Goal: Task Accomplishment & Management: Manage account settings

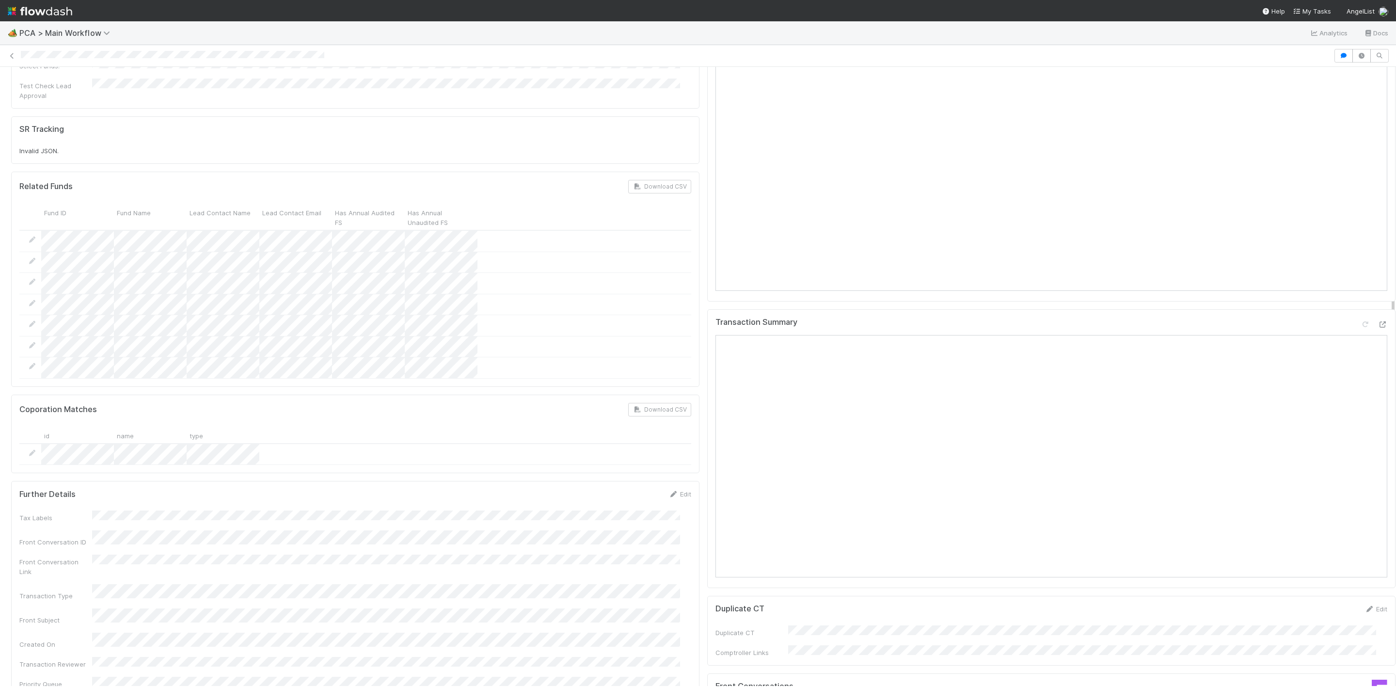
scroll to position [872, 0]
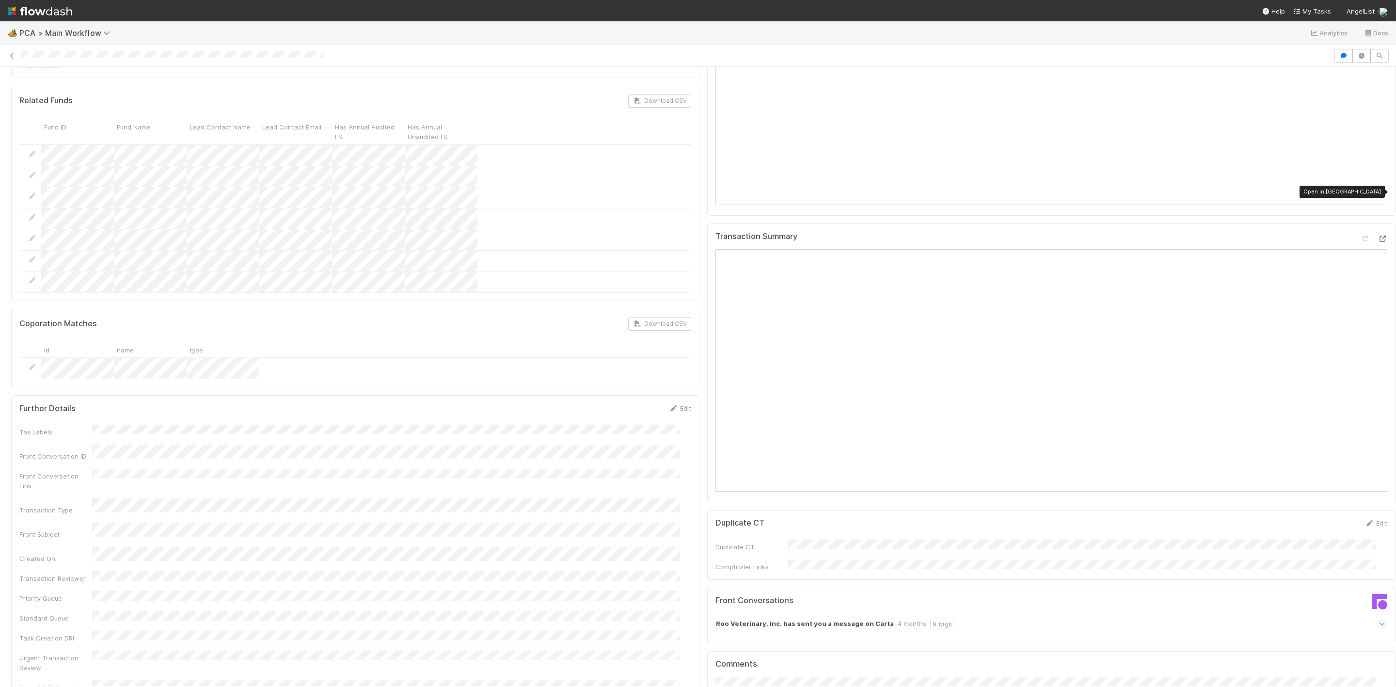
click at [1377, 236] on icon at bounding box center [1382, 239] width 10 height 6
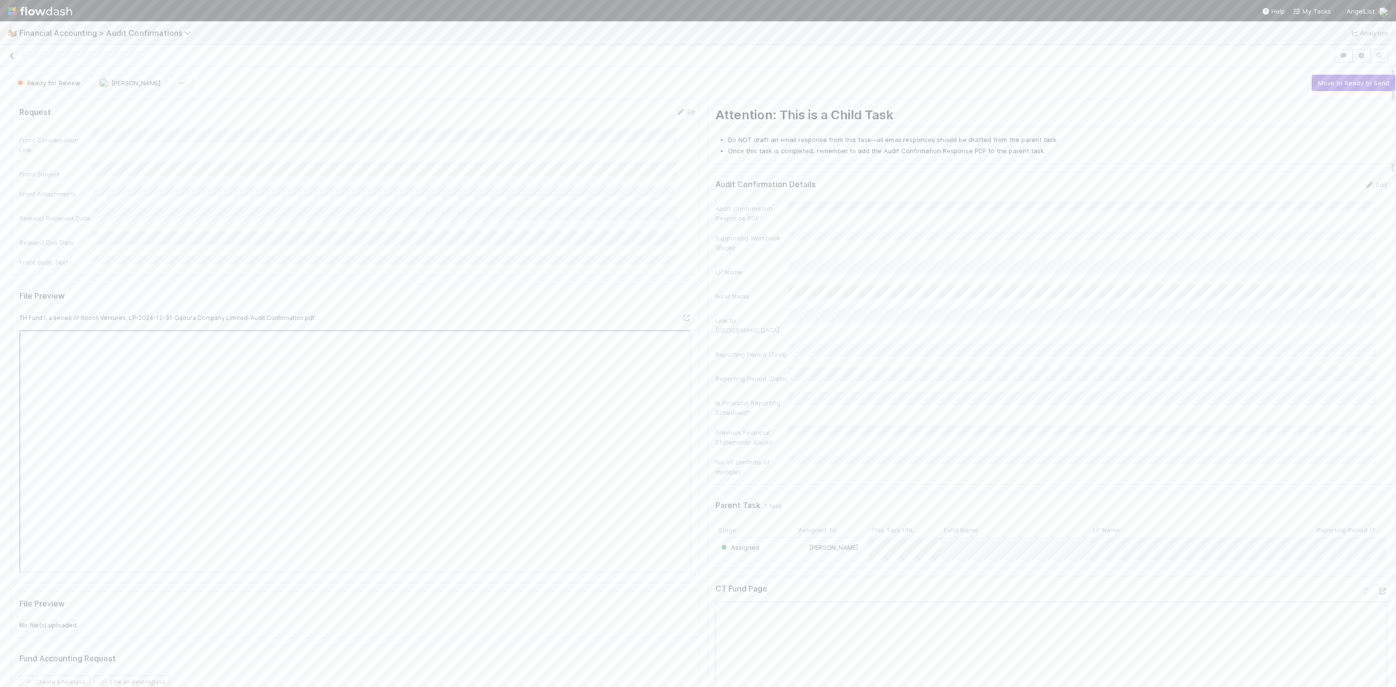
click at [14, 54] on icon at bounding box center [12, 56] width 10 height 6
click at [1306, 12] on span "My Tasks" at bounding box center [1311, 11] width 38 height 8
click at [676, 546] on div "Assigned TH Fund I, a series of Roosh Ventures, LP 3 hours ago" at bounding box center [698, 543] width 538 height 19
click at [12, 56] on icon at bounding box center [12, 56] width 10 height 6
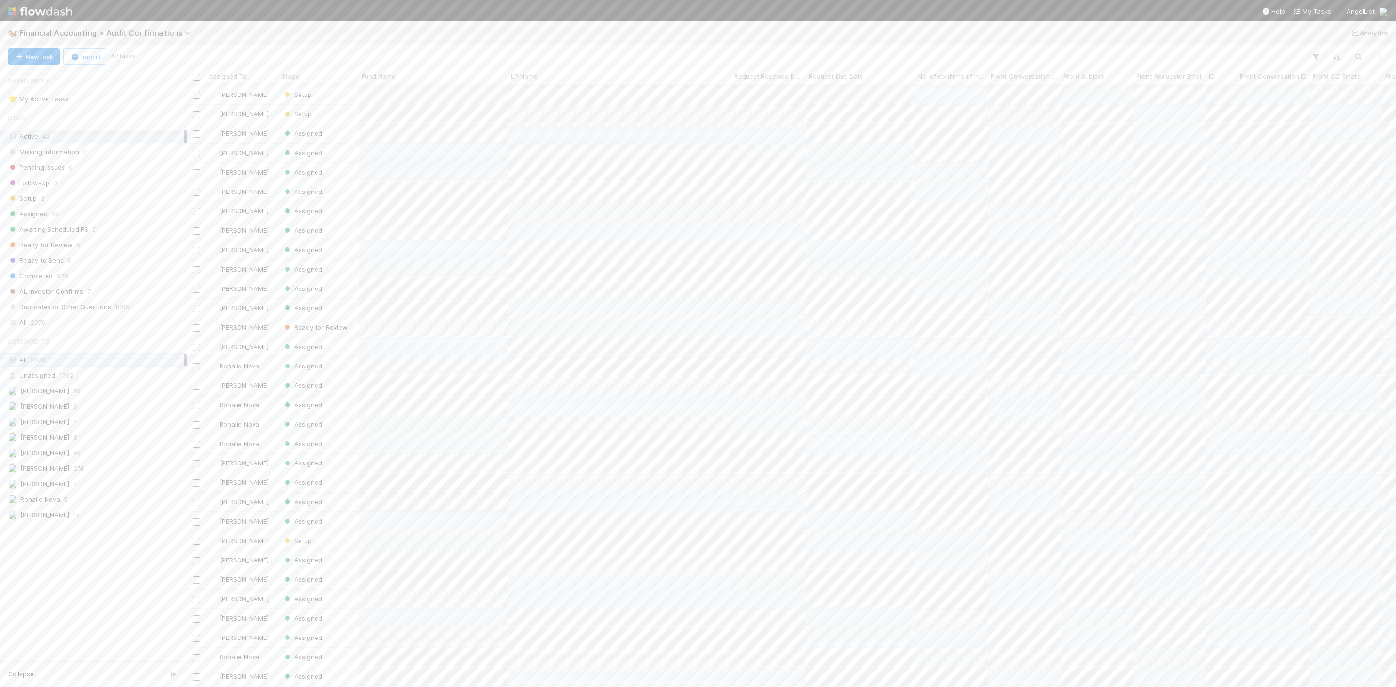
scroll to position [589, 1198]
click at [240, 81] on span "Assigned To" at bounding box center [228, 76] width 38 height 10
click at [249, 92] on div "Sort A → Z" at bounding box center [265, 94] width 110 height 15
click at [340, 307] on div "Assigned" at bounding box center [319, 308] width 80 height 19
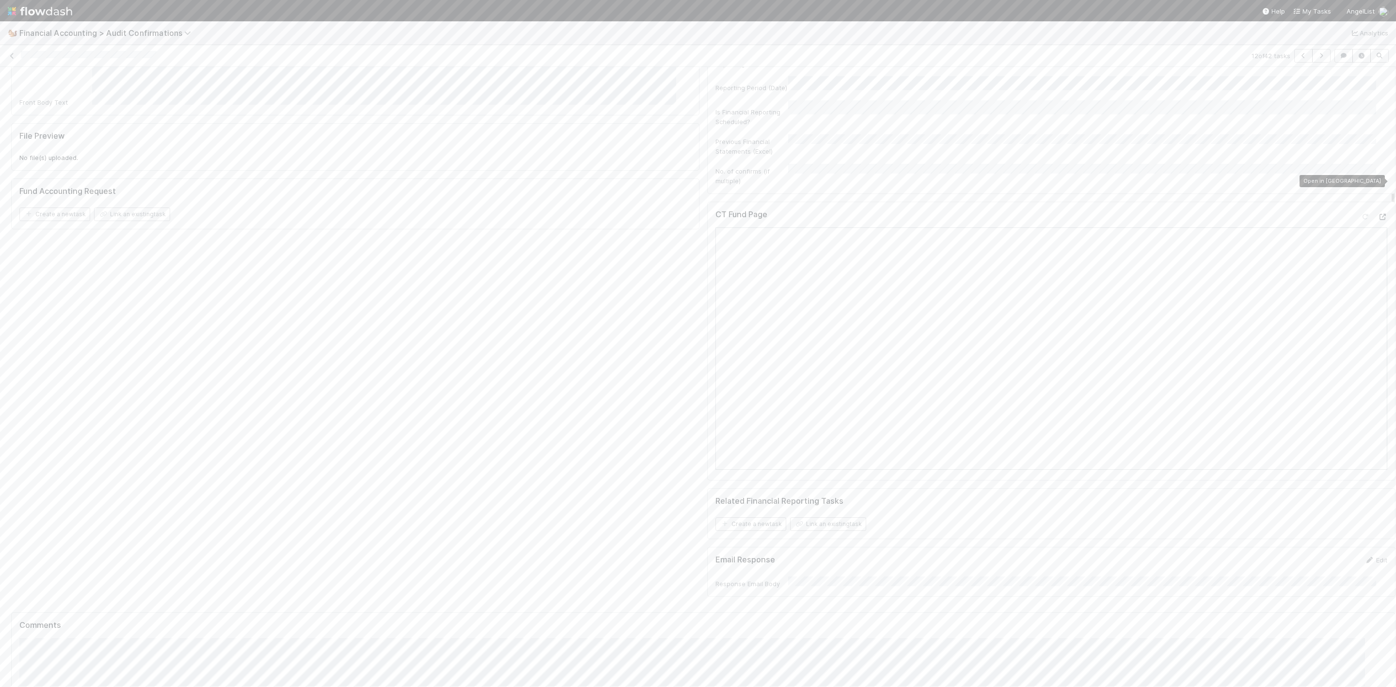
click at [1377, 214] on icon at bounding box center [1382, 217] width 10 height 6
click at [1364, 115] on link "Edit" at bounding box center [1375, 112] width 23 height 8
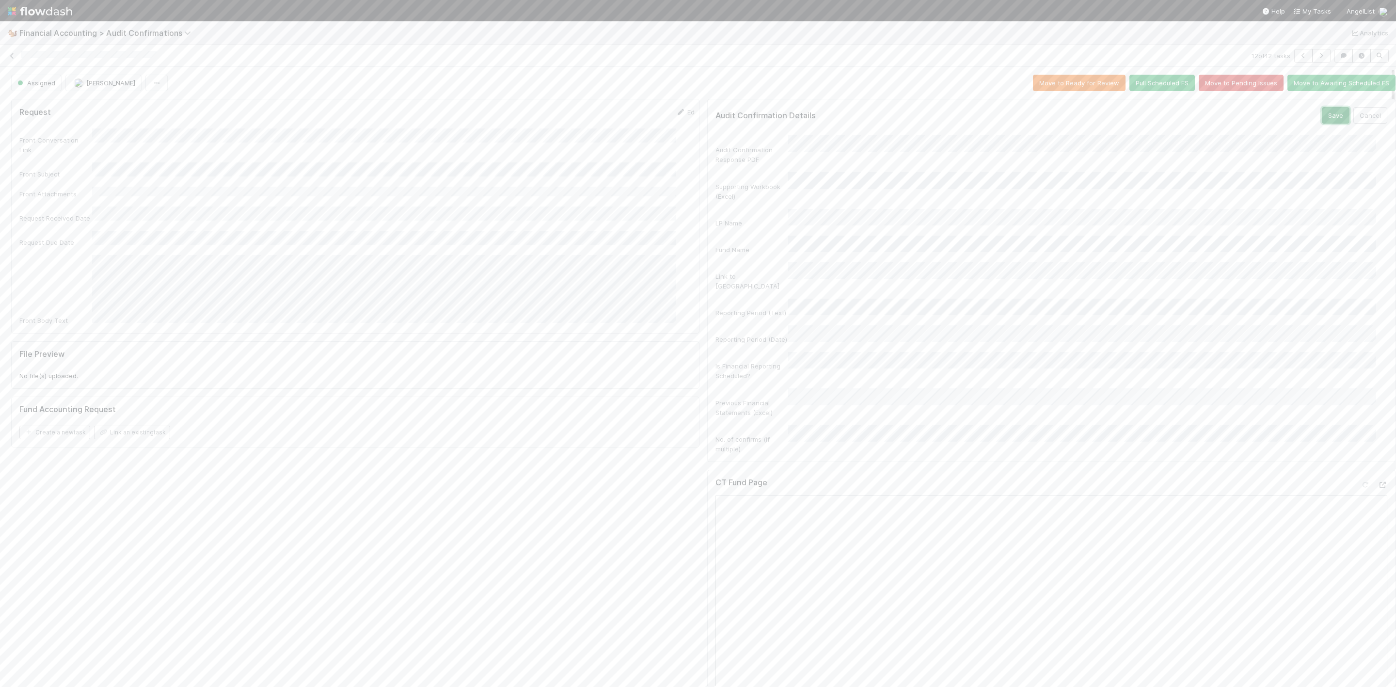
click at [1322, 115] on button "Save" at bounding box center [1336, 115] width 28 height 16
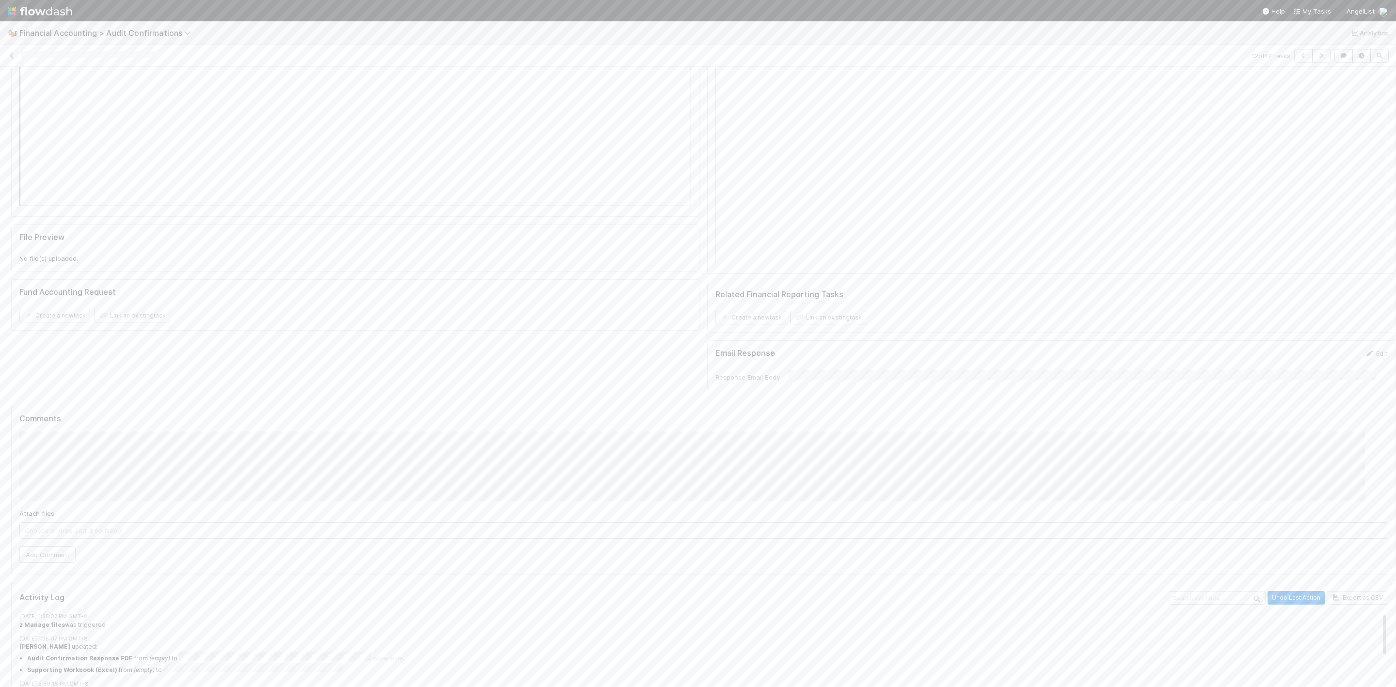
scroll to position [436, 0]
click at [48, 535] on button "Add Comment" at bounding box center [47, 543] width 56 height 16
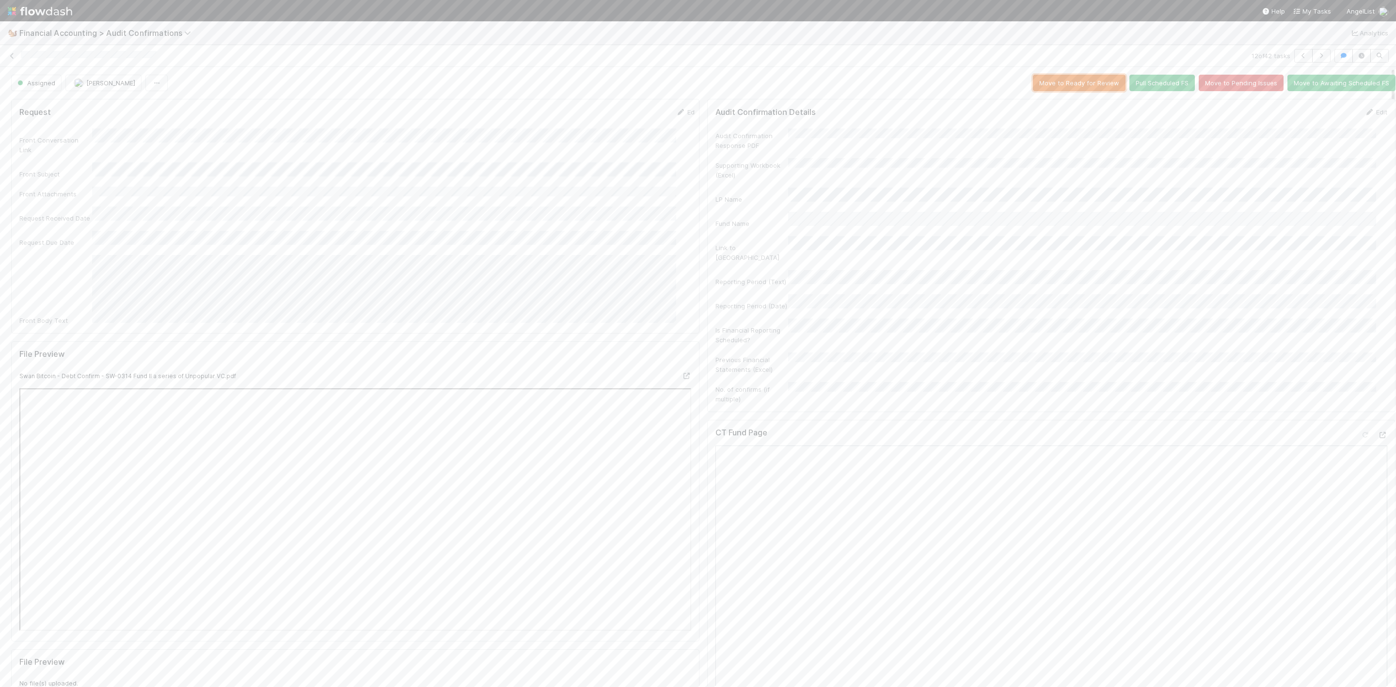
click at [1049, 80] on button "Move to Ready for Review" at bounding box center [1079, 83] width 93 height 16
click at [11, 60] on link at bounding box center [12, 56] width 10 height 10
click at [1357, 119] on button "Cancel" at bounding box center [1370, 115] width 34 height 16
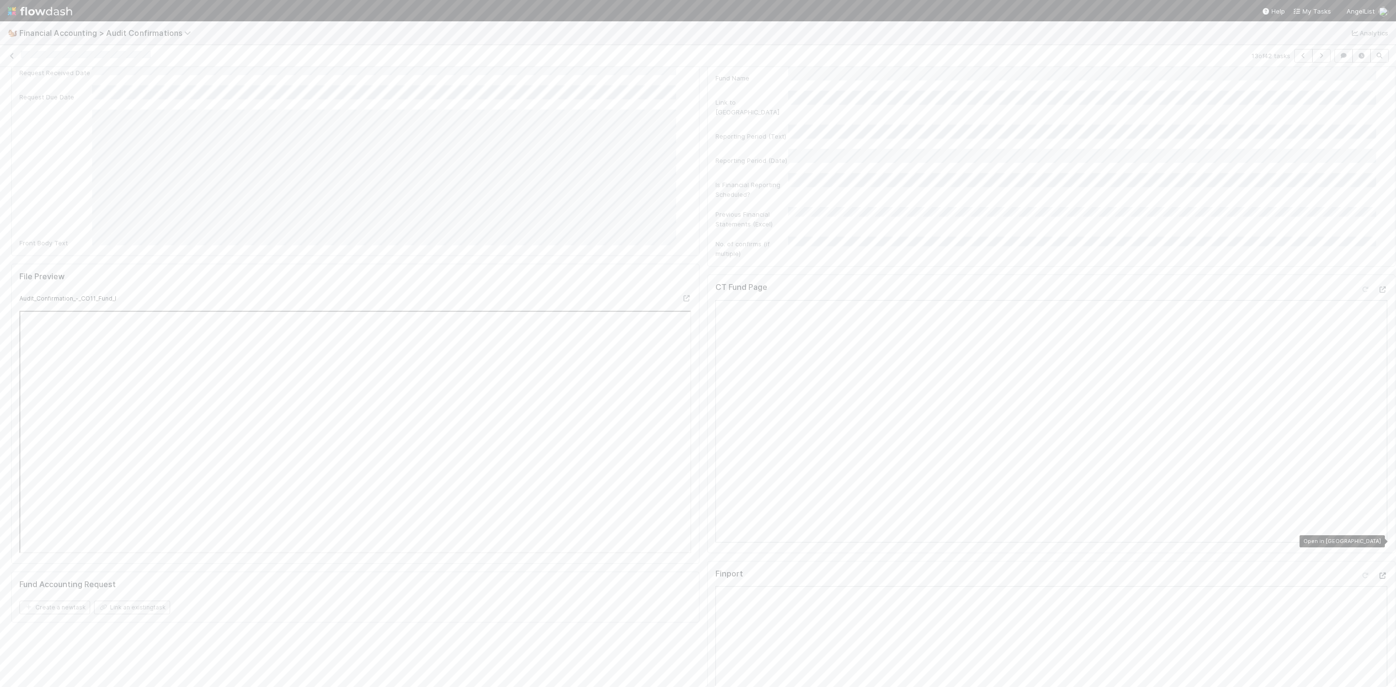
click at [1377, 572] on icon at bounding box center [1382, 575] width 10 height 6
click at [1364, 115] on link "Edit" at bounding box center [1375, 112] width 23 height 8
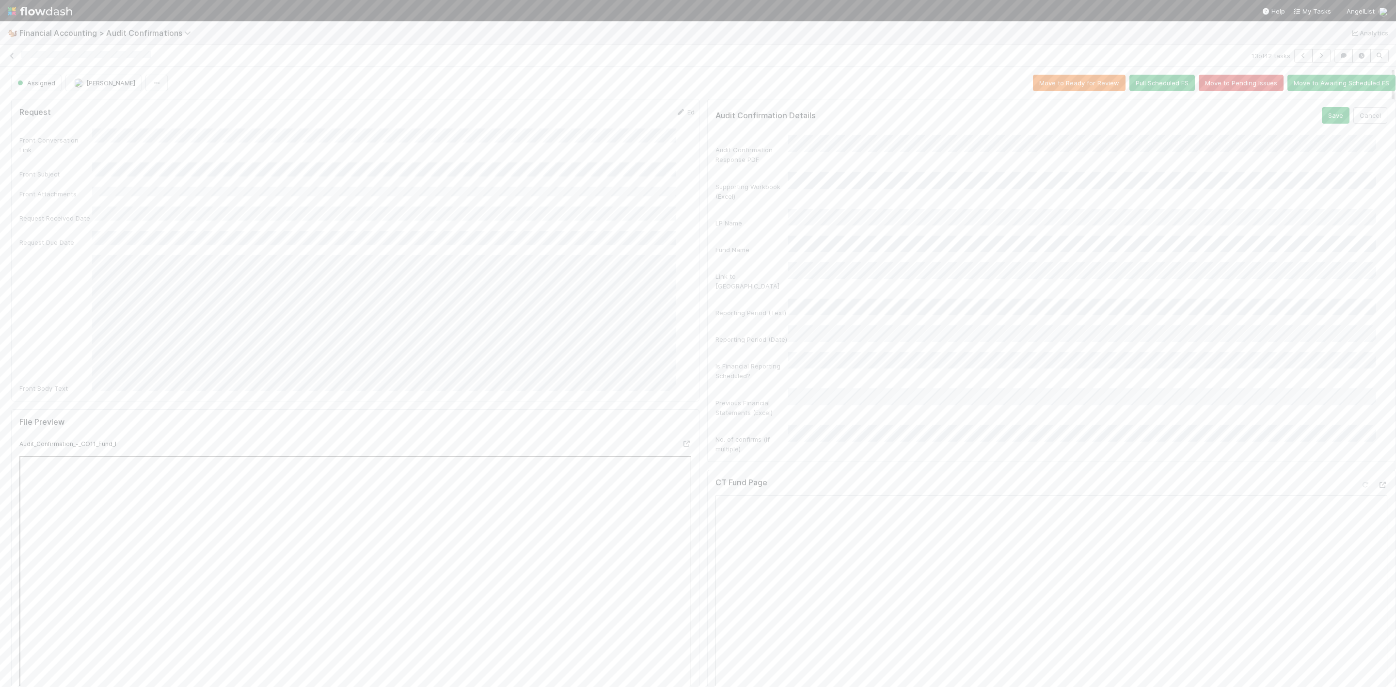
click at [826, 127] on form "Audit Confirmation Details Save Cancel Audit Confirmation Response PDF Supporti…" at bounding box center [1051, 280] width 672 height 346
click at [1322, 120] on button "Save" at bounding box center [1336, 115] width 28 height 16
click at [1054, 88] on button "Move to Ready for Review" at bounding box center [1079, 83] width 93 height 16
click at [19, 56] on div "13 of 42 tasks" at bounding box center [698, 56] width 1396 height 14
click at [13, 56] on icon at bounding box center [12, 56] width 10 height 6
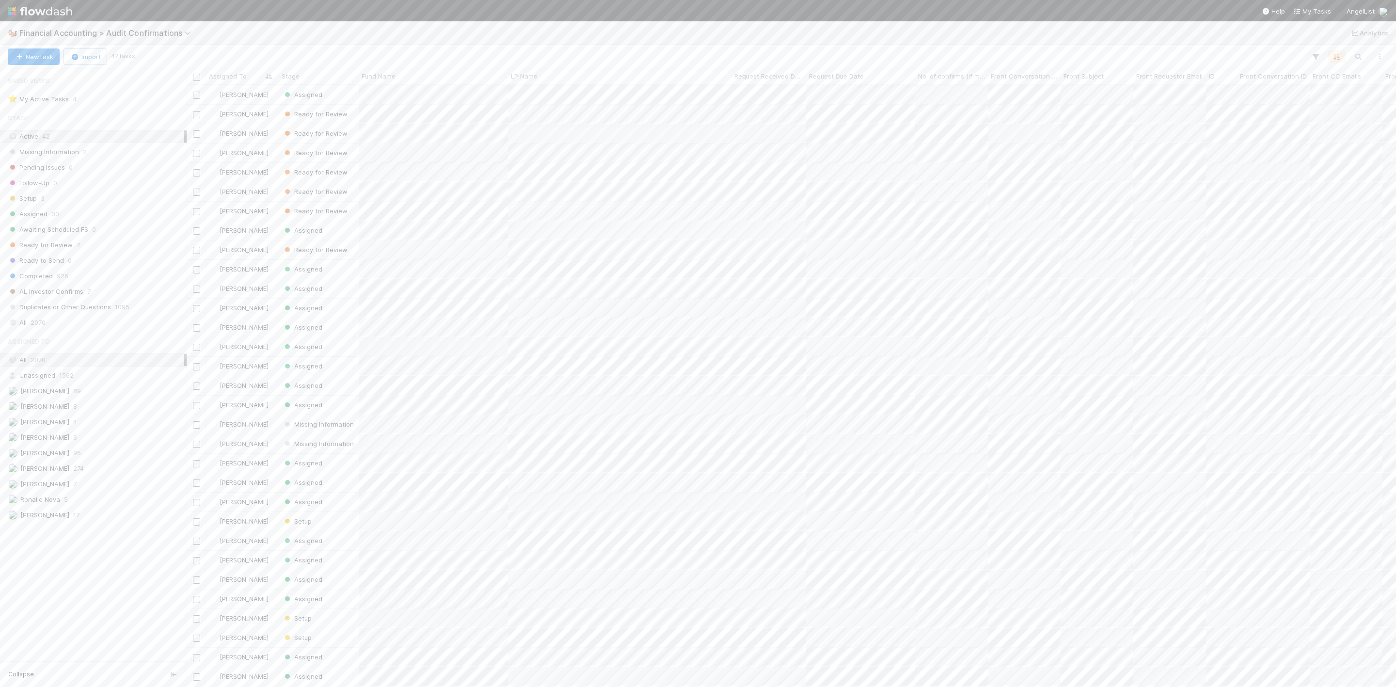
scroll to position [589, 1198]
click at [337, 349] on div "Assigned" at bounding box center [319, 346] width 80 height 19
click at [1377, 427] on icon at bounding box center [1382, 430] width 10 height 6
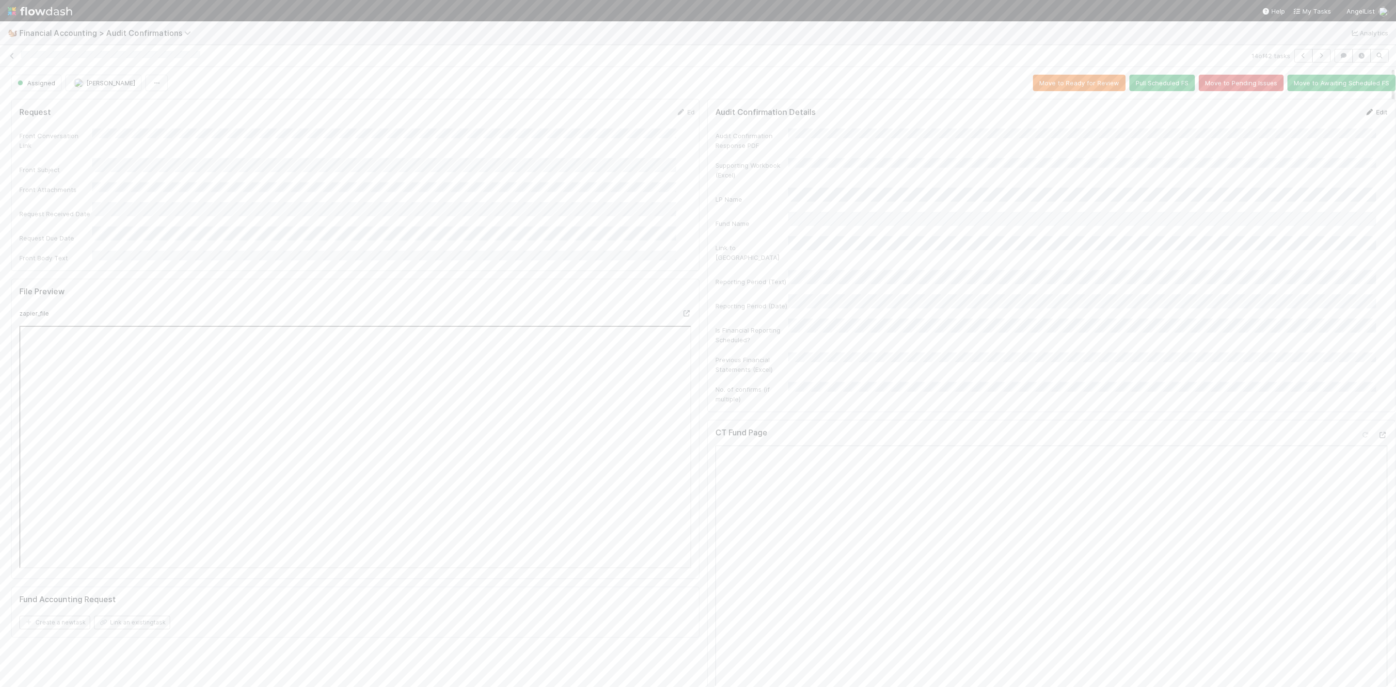
click at [1364, 114] on link "Edit" at bounding box center [1375, 112] width 23 height 8
click at [1322, 119] on button "Save" at bounding box center [1336, 115] width 28 height 16
click at [1046, 86] on button "Move to Ready for Review" at bounding box center [1079, 83] width 93 height 16
click at [8, 54] on icon at bounding box center [12, 56] width 10 height 6
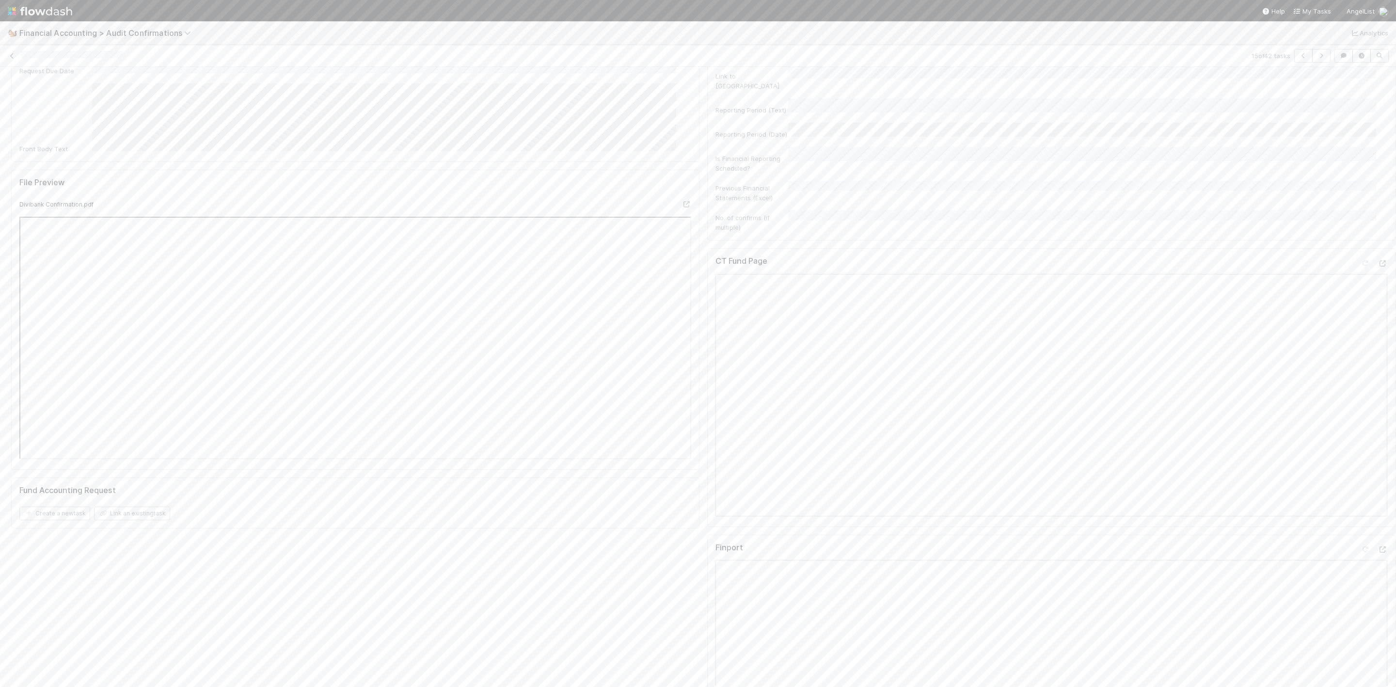
scroll to position [218, 0]
click at [1377, 500] on icon at bounding box center [1382, 503] width 10 height 6
click at [1364, 112] on link "Edit" at bounding box center [1375, 112] width 23 height 8
click at [1322, 117] on button "Save" at bounding box center [1336, 115] width 28 height 16
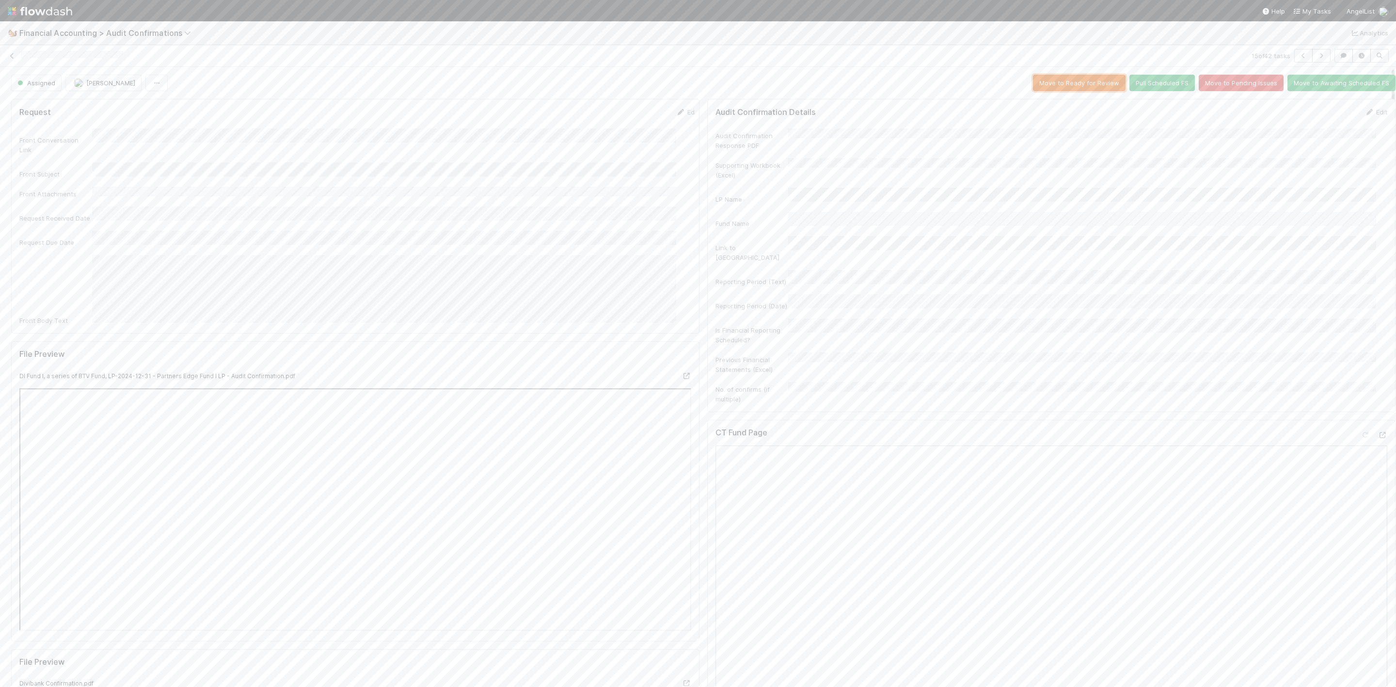
click at [1062, 88] on button "Move to Ready for Review" at bounding box center [1079, 83] width 93 height 16
click at [12, 57] on icon at bounding box center [12, 56] width 10 height 6
click at [767, 265] on div "LP Name" at bounding box center [1051, 268] width 672 height 16
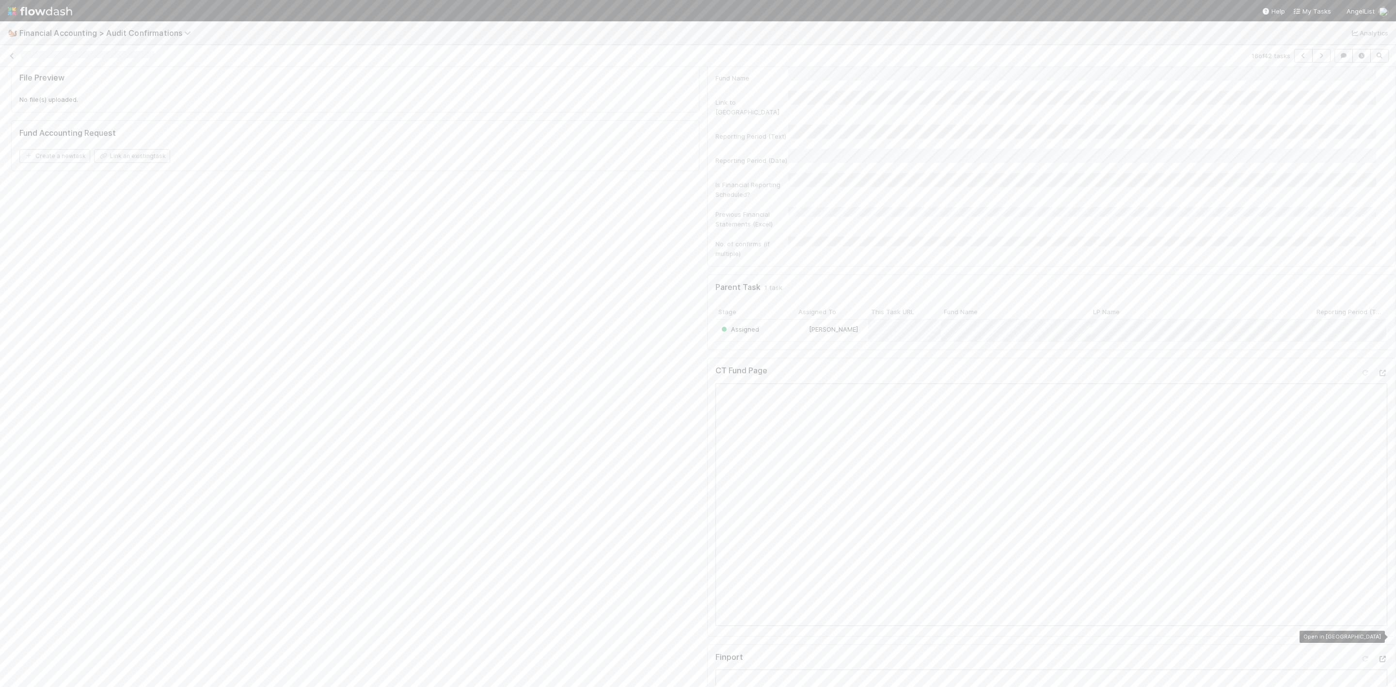
click at [1377, 656] on icon at bounding box center [1382, 659] width 10 height 6
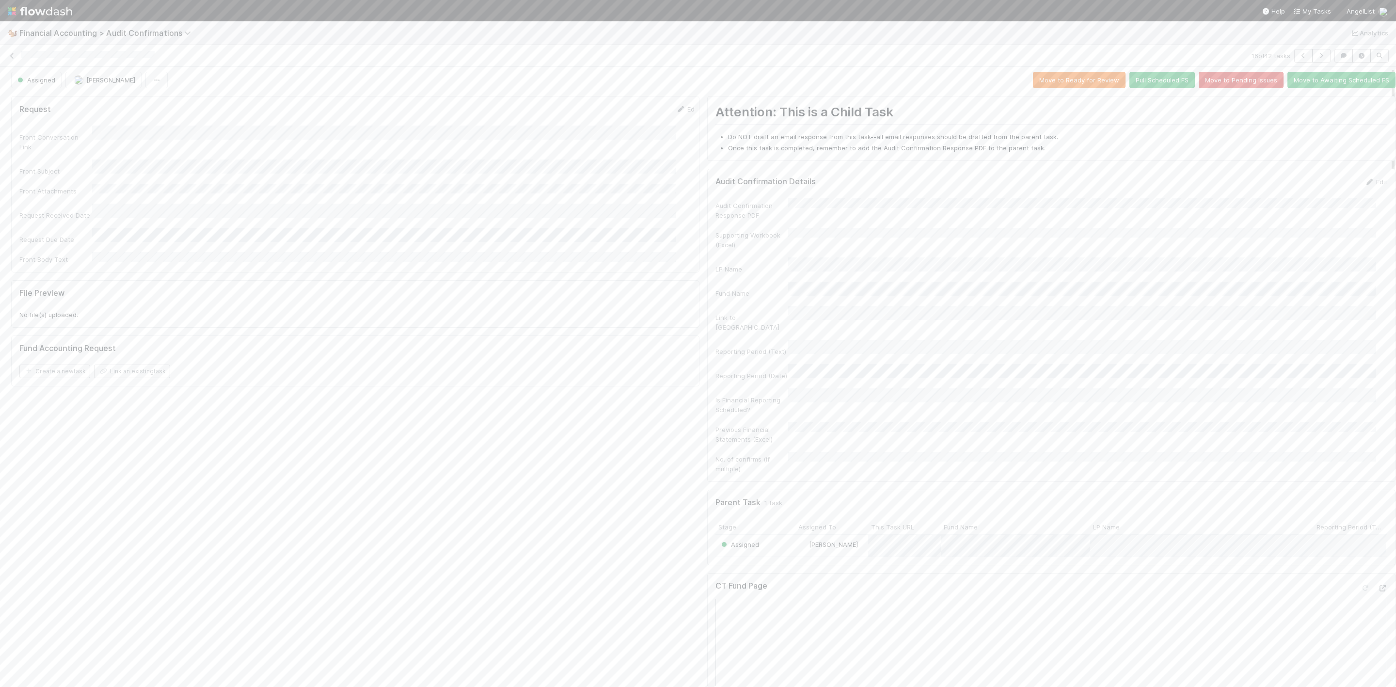
scroll to position [0, 0]
click at [8, 54] on icon at bounding box center [12, 56] width 10 height 6
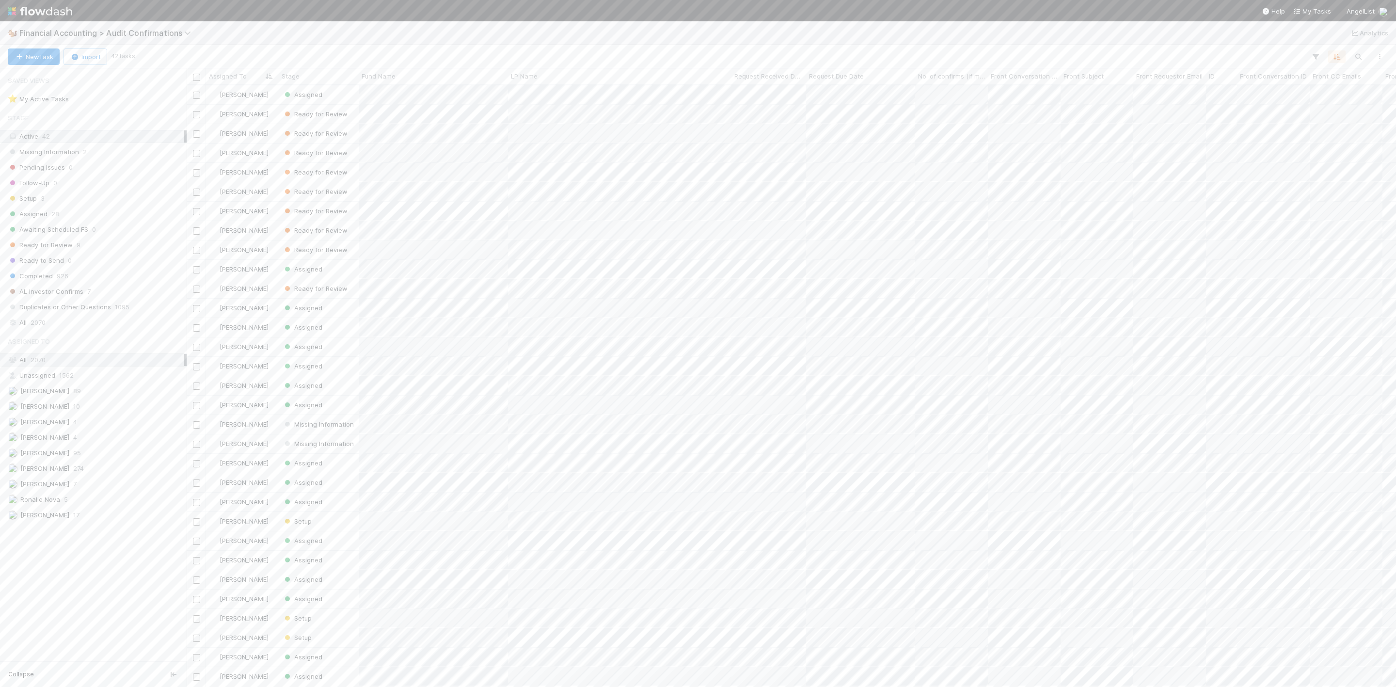
scroll to position [589, 1198]
click at [1377, 438] on icon at bounding box center [1382, 441] width 10 height 6
click at [10, 60] on link at bounding box center [12, 56] width 10 height 10
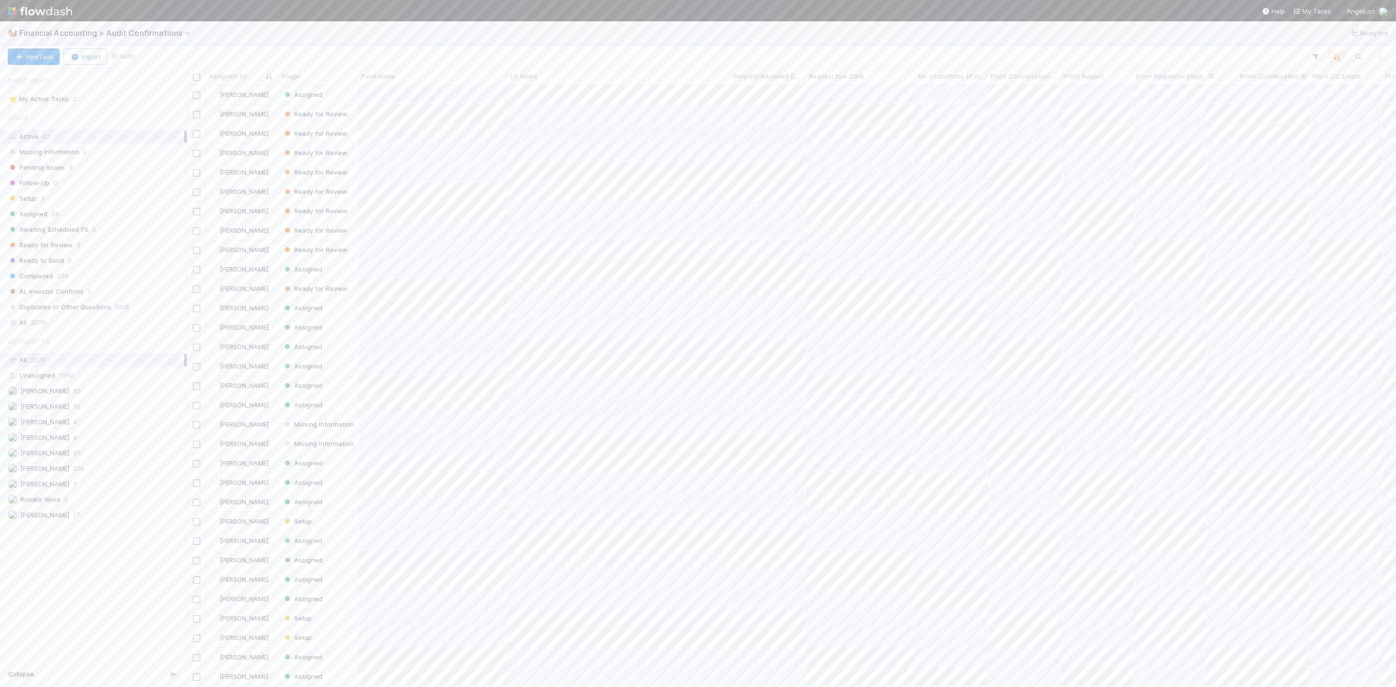
scroll to position [589, 1198]
click at [15, 7] on img at bounding box center [40, 11] width 64 height 16
click at [471, 566] on div "🏕️ Main Workflow" at bounding box center [491, 565] width 124 height 51
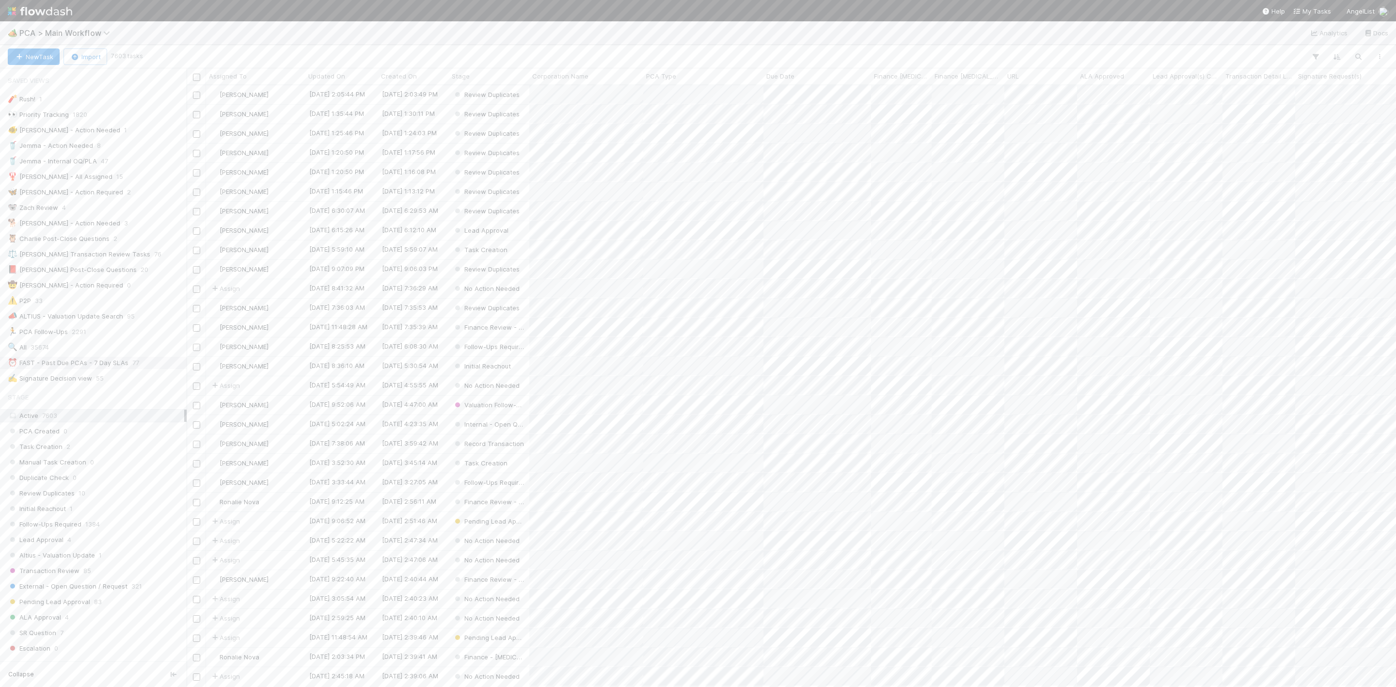
click at [121, 369] on div "⏰ FAST - Past Due PCAs - 7 Day SLAs" at bounding box center [68, 363] width 121 height 12
click at [274, 404] on div "[PERSON_NAME]" at bounding box center [255, 404] width 99 height 19
click at [1377, 291] on icon at bounding box center [1382, 294] width 10 height 6
